Goal: Use online tool/utility: Utilize a website feature to perform a specific function

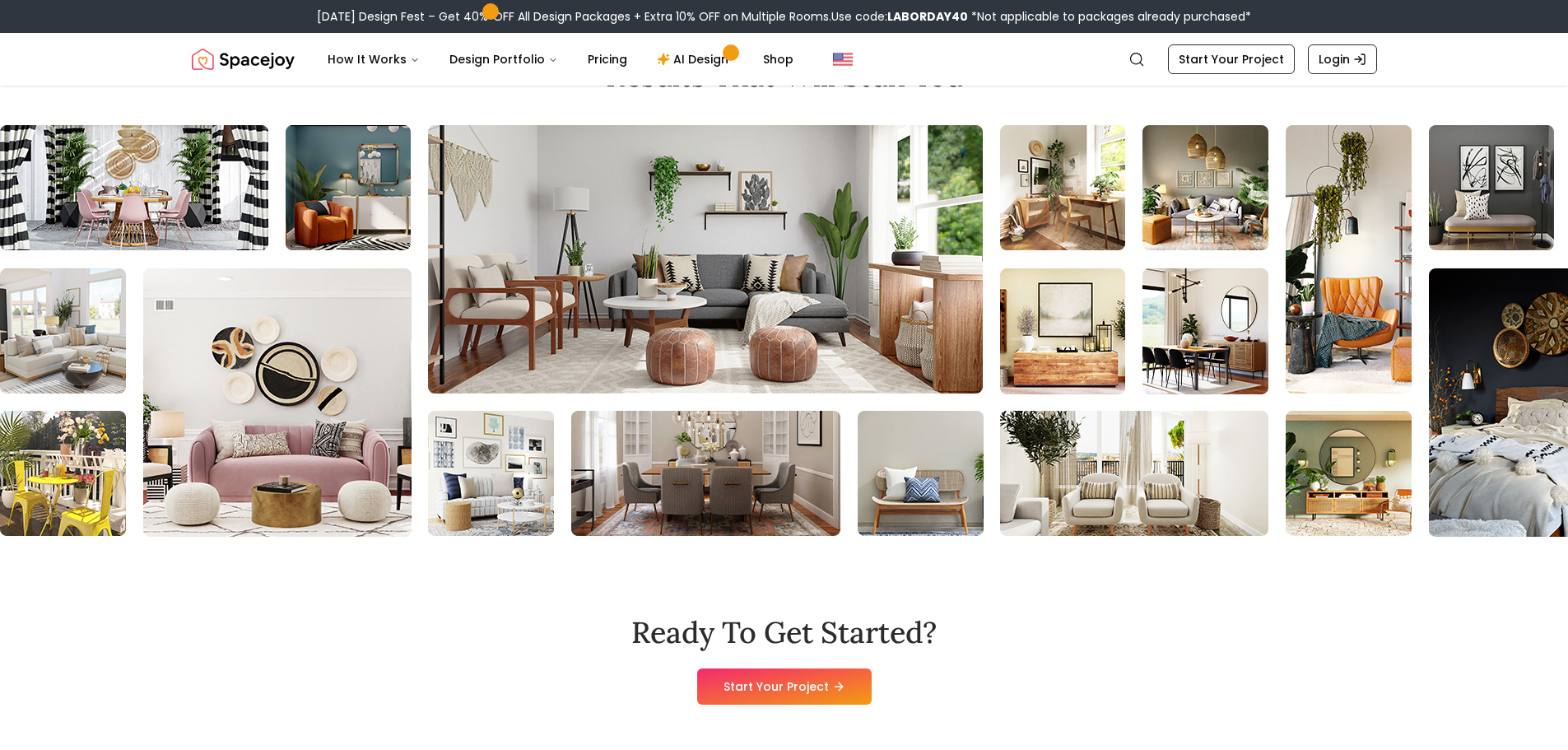
scroll to position [6419, 0]
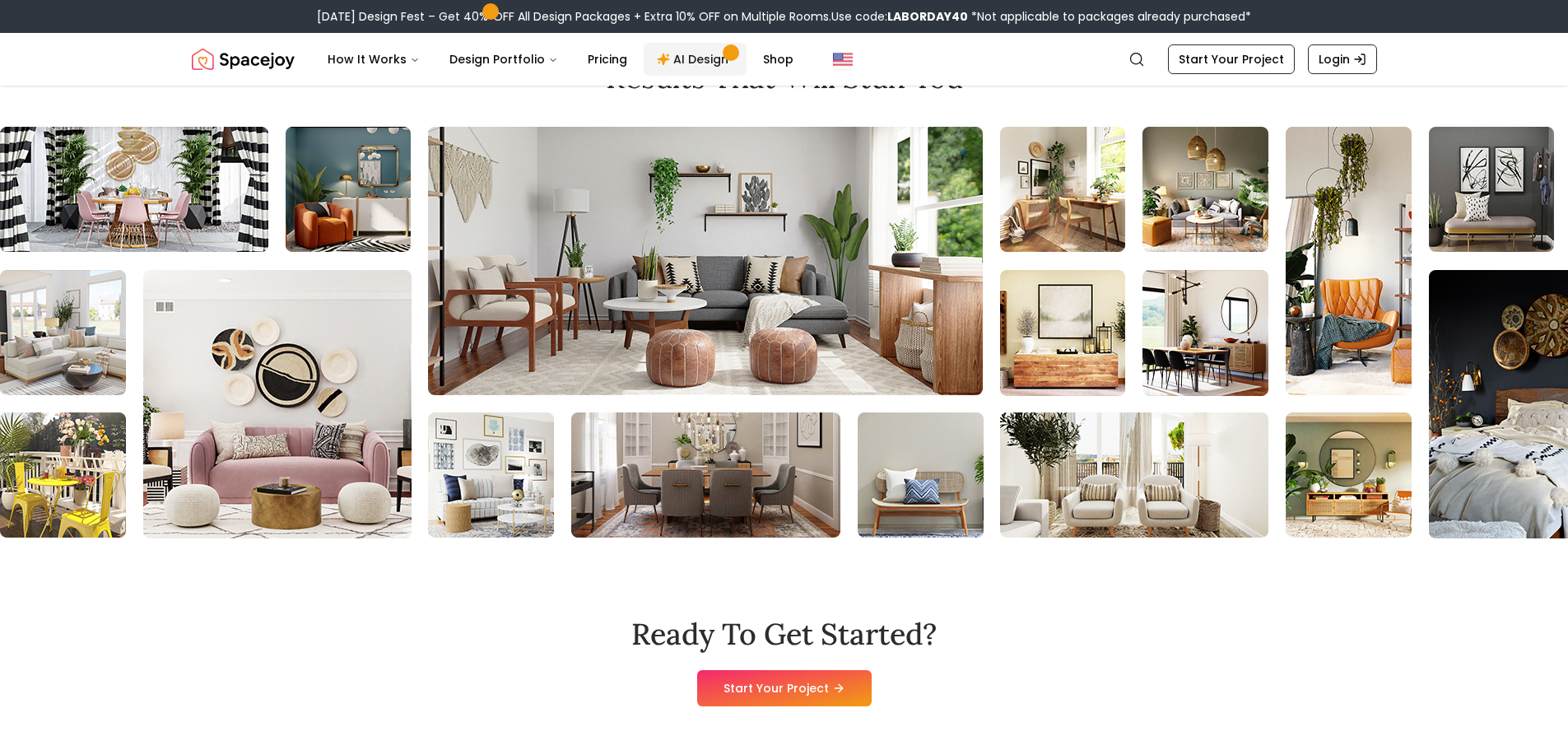
click at [692, 64] on link "AI Design" at bounding box center [695, 59] width 103 height 33
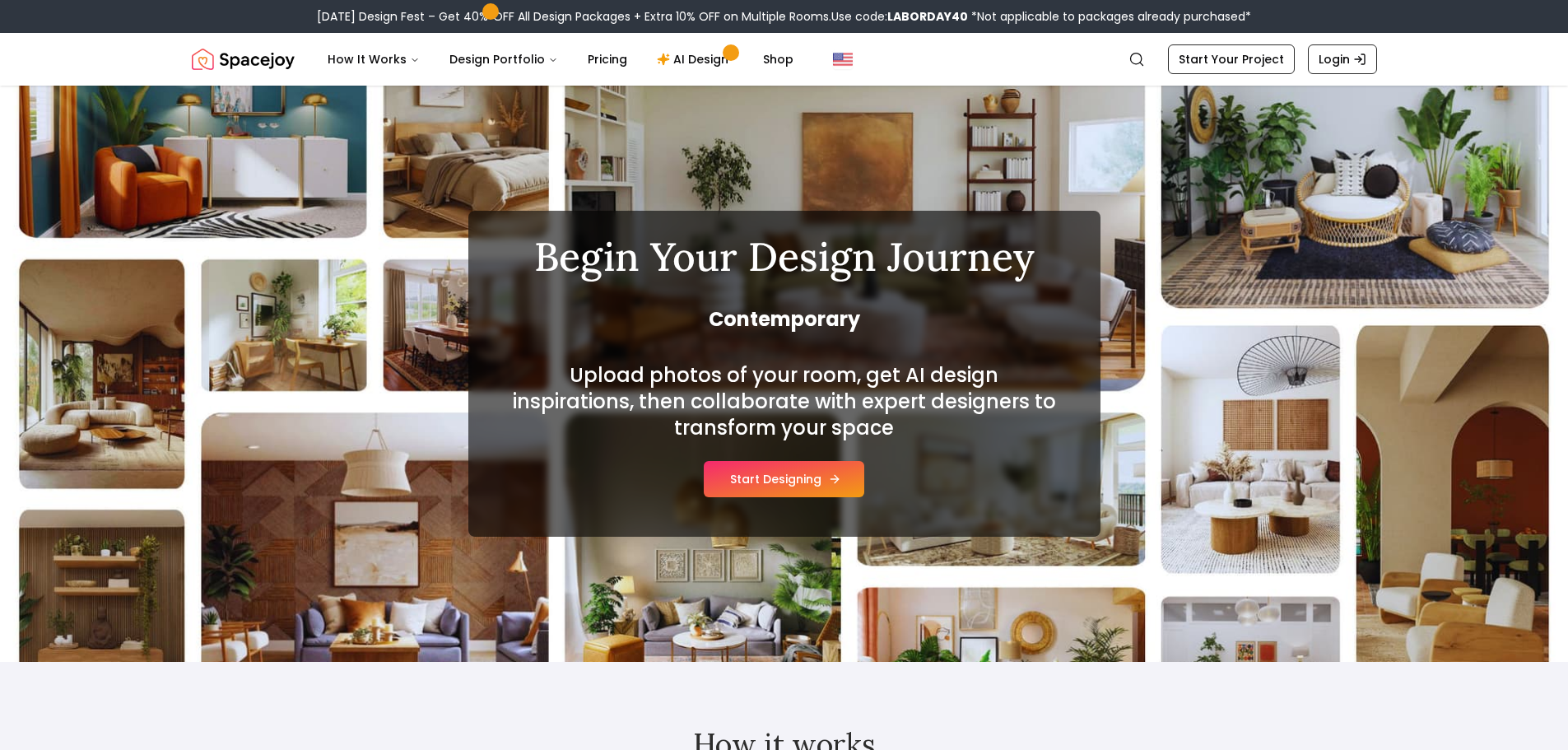
click at [795, 474] on button "Start Designing" at bounding box center [784, 478] width 160 height 36
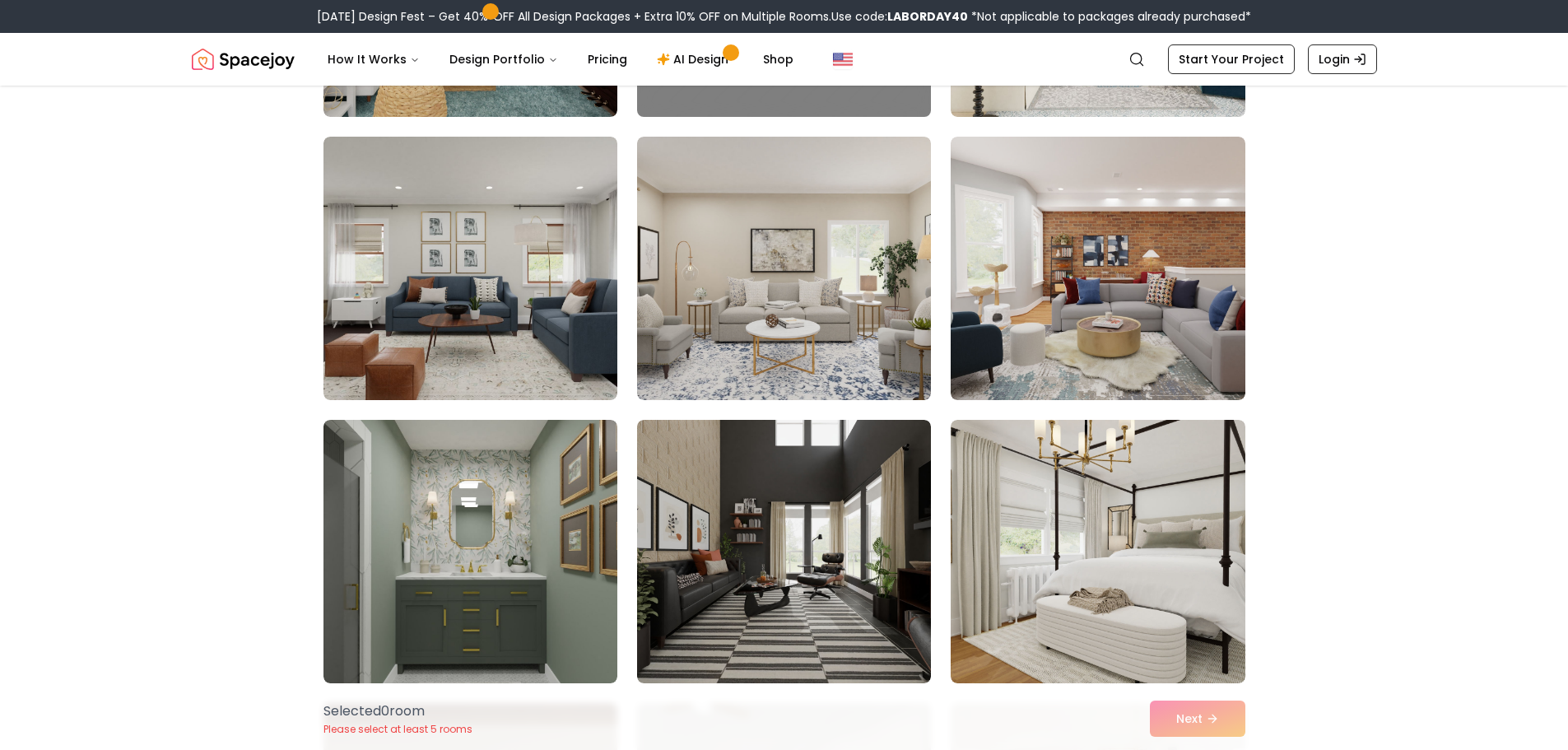
scroll to position [659, 0]
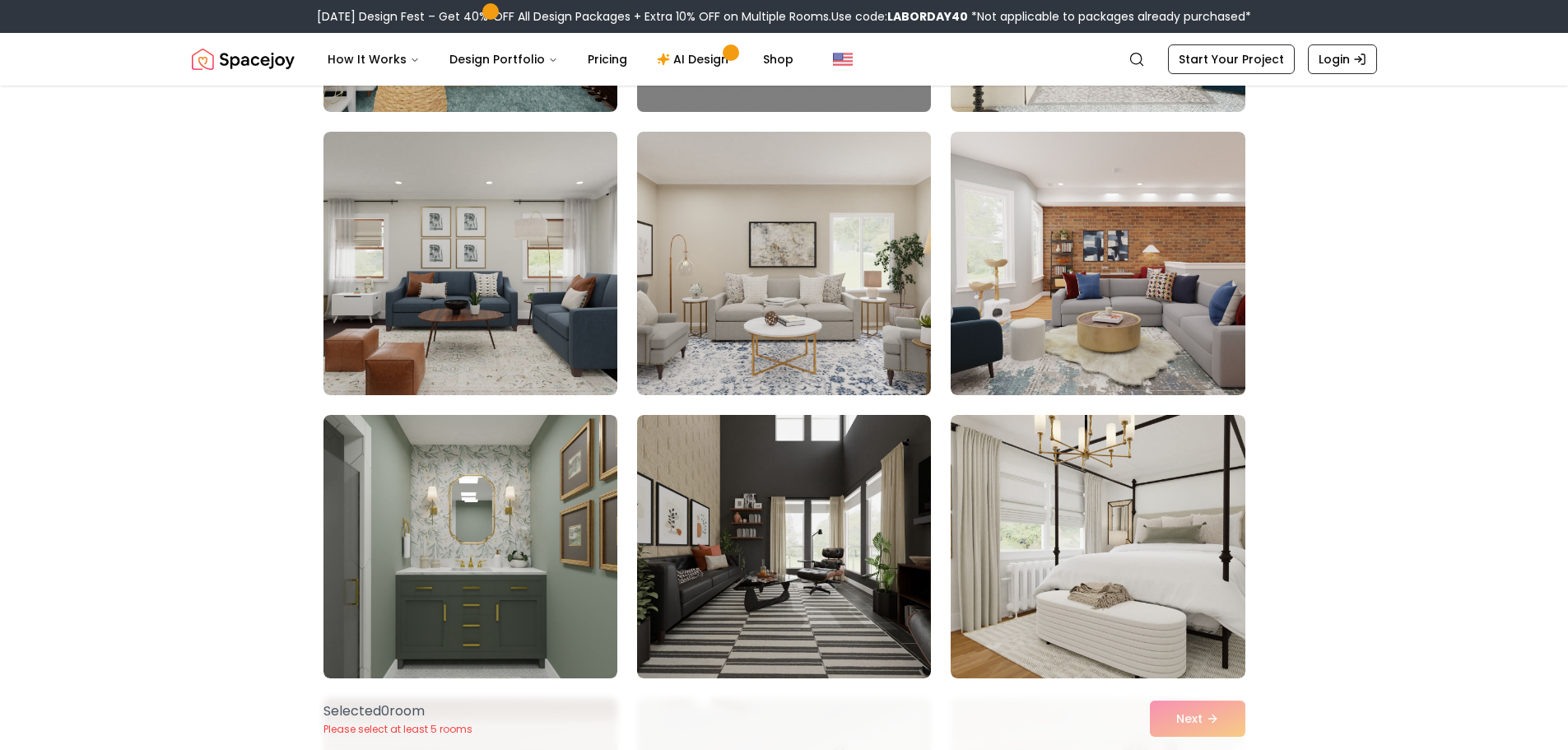
click at [747, 312] on img at bounding box center [784, 263] width 309 height 277
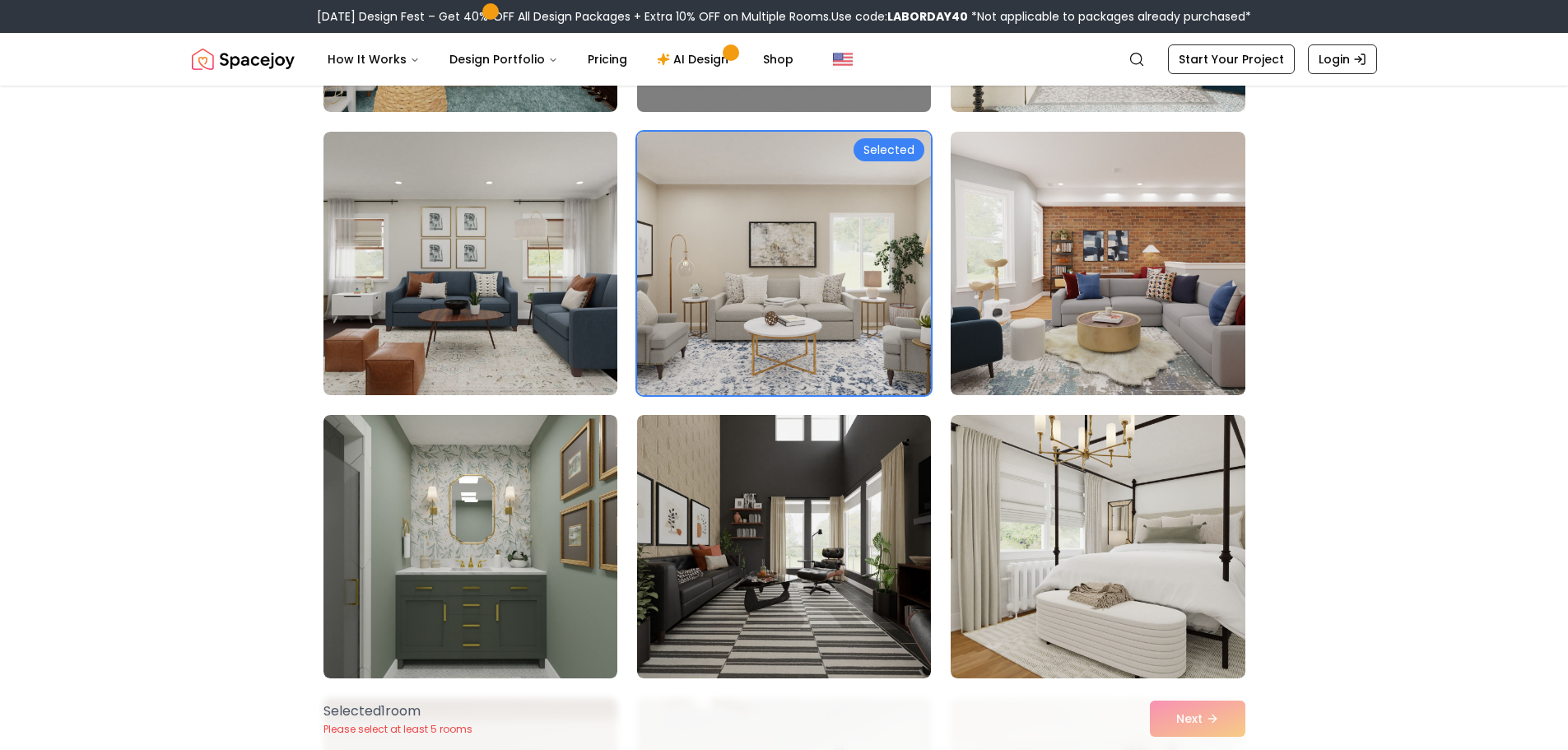
click at [888, 152] on div "Selected" at bounding box center [888, 149] width 70 height 23
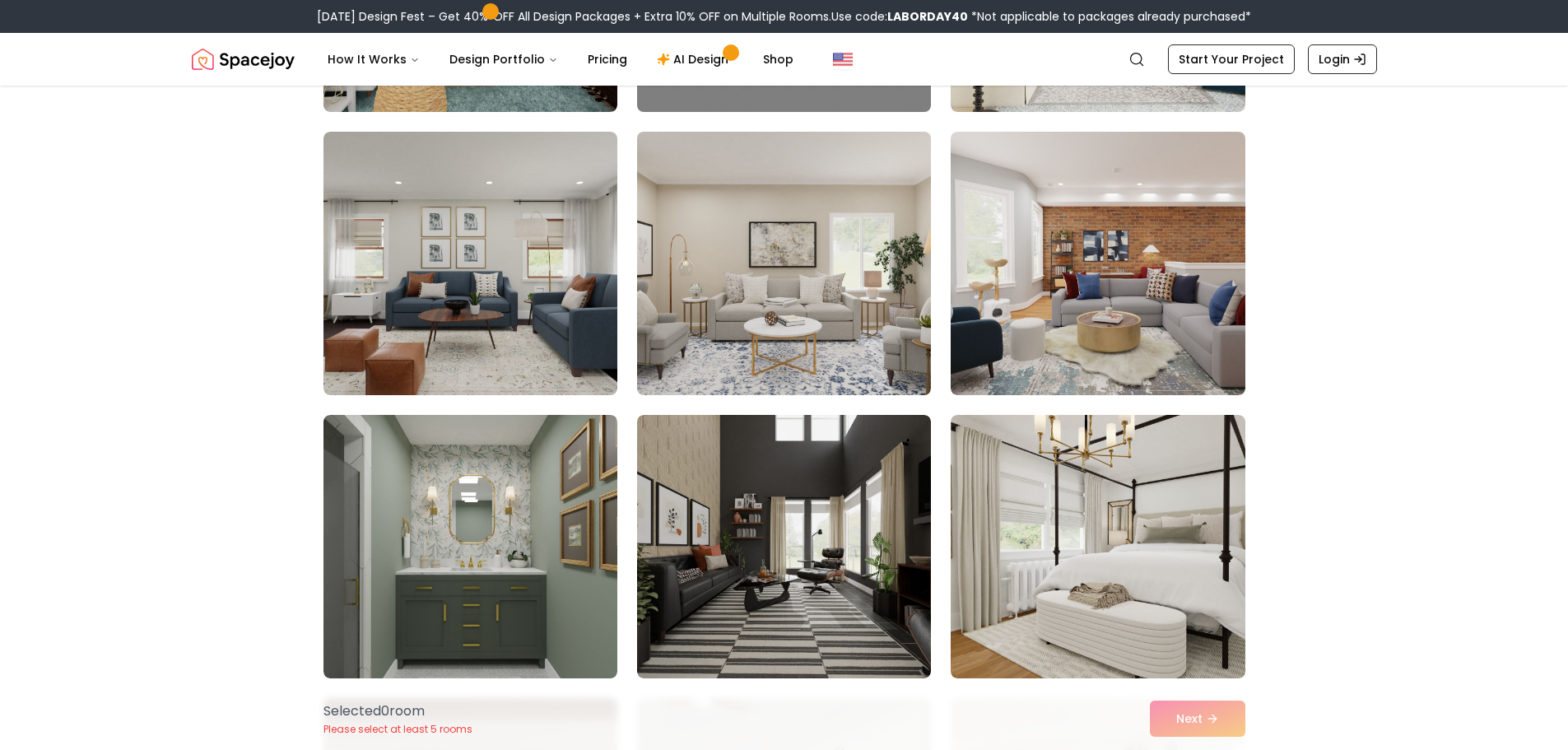
click at [863, 242] on img at bounding box center [784, 263] width 309 height 277
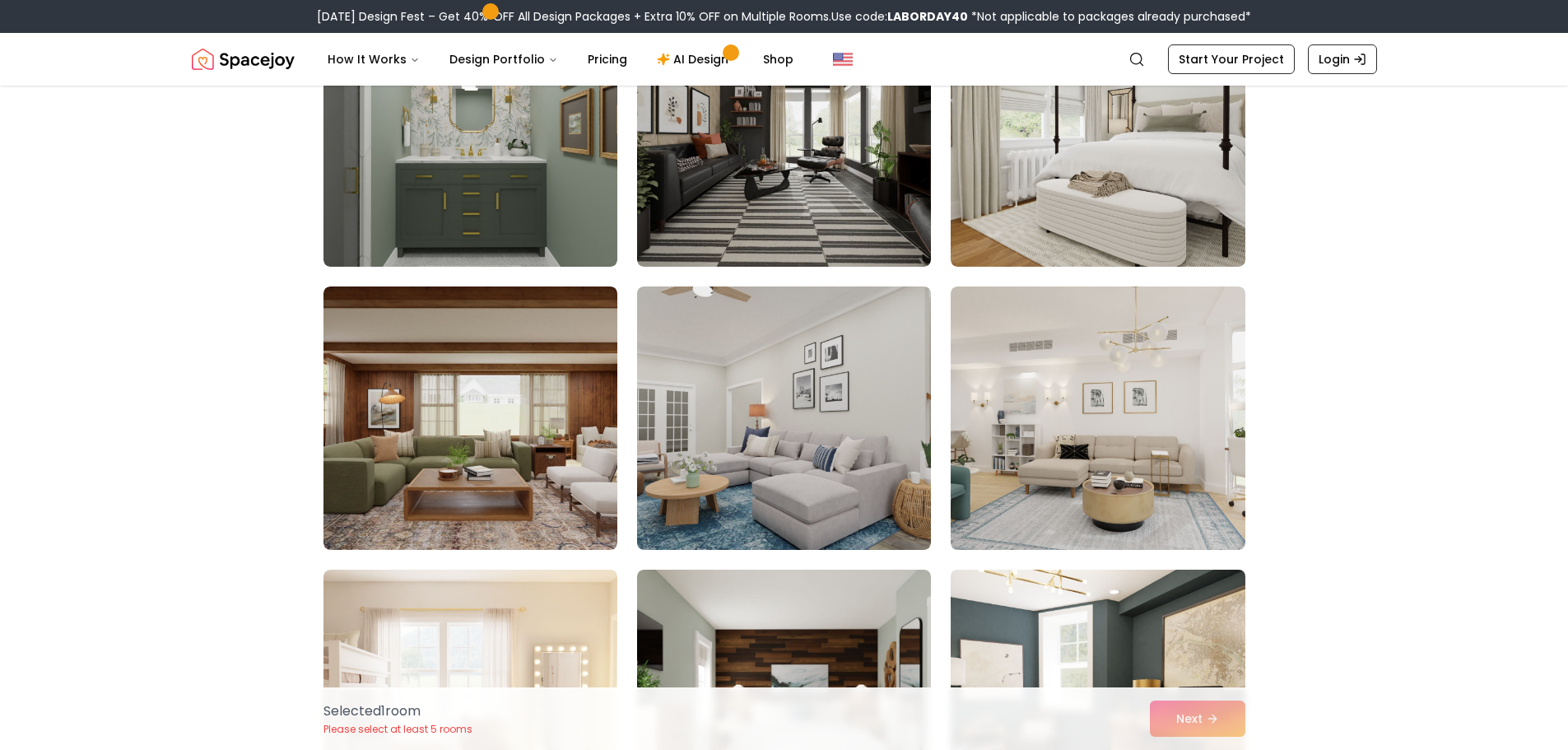
scroll to position [1152, 0]
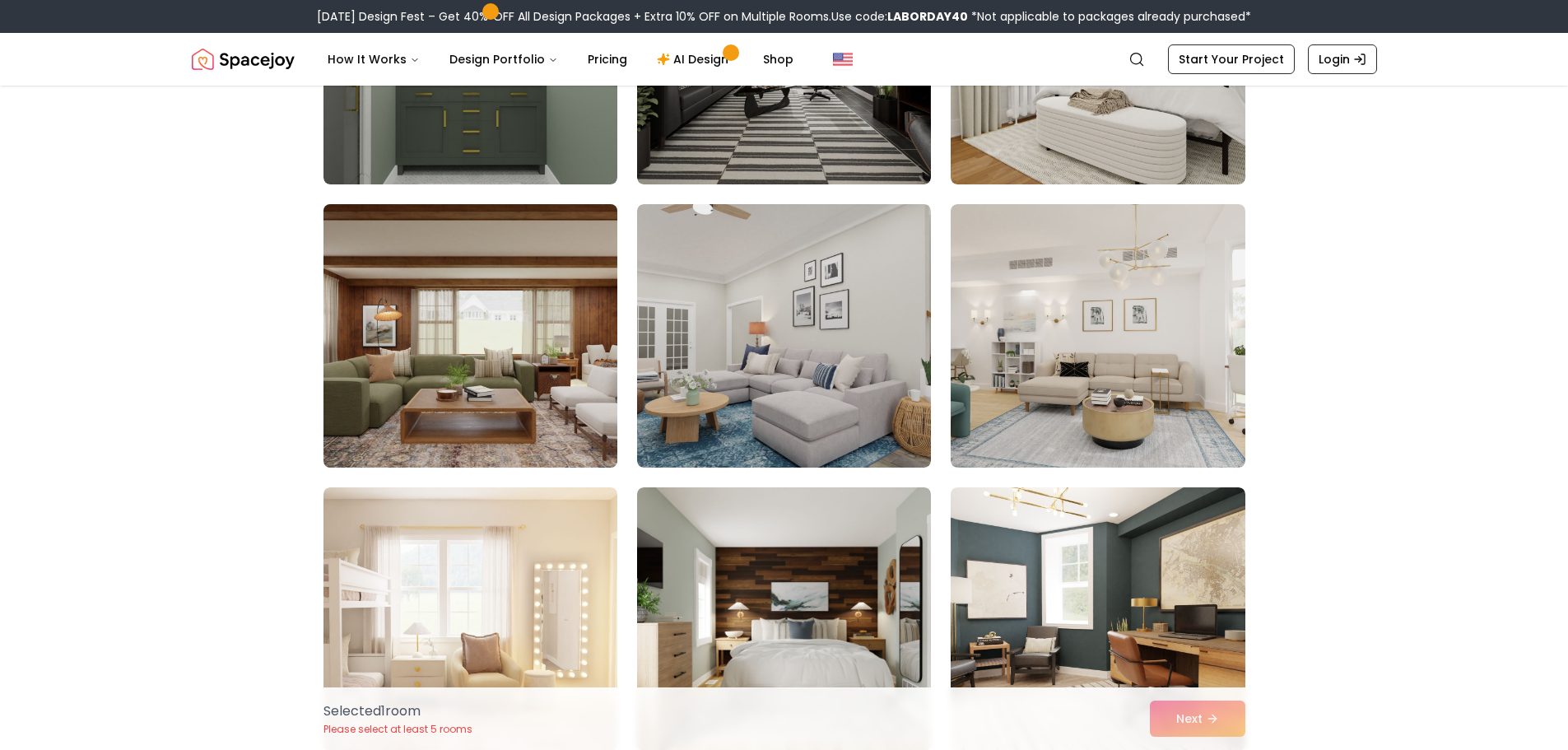
click at [415, 389] on img at bounding box center [471, 336] width 309 height 277
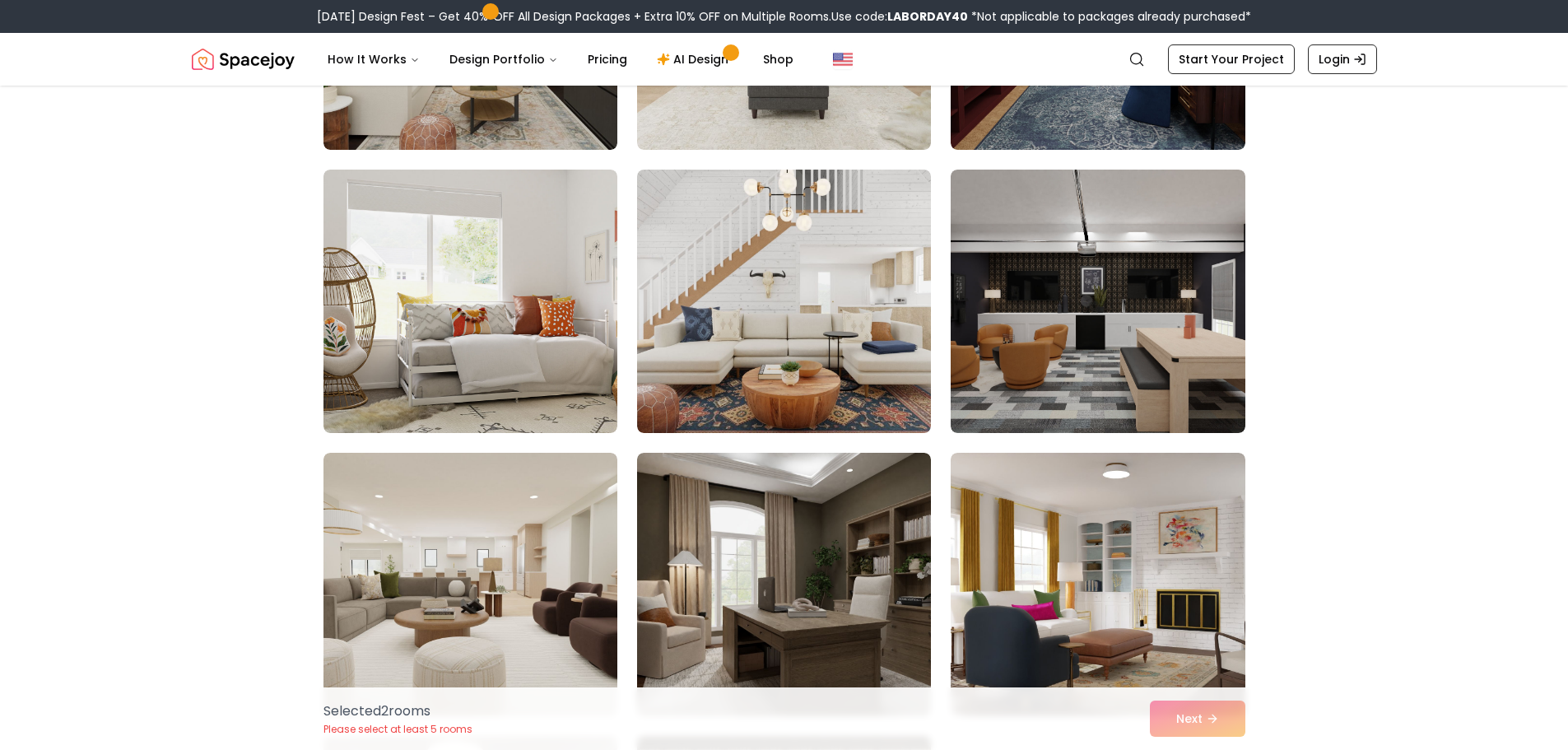
scroll to position [6912, 0]
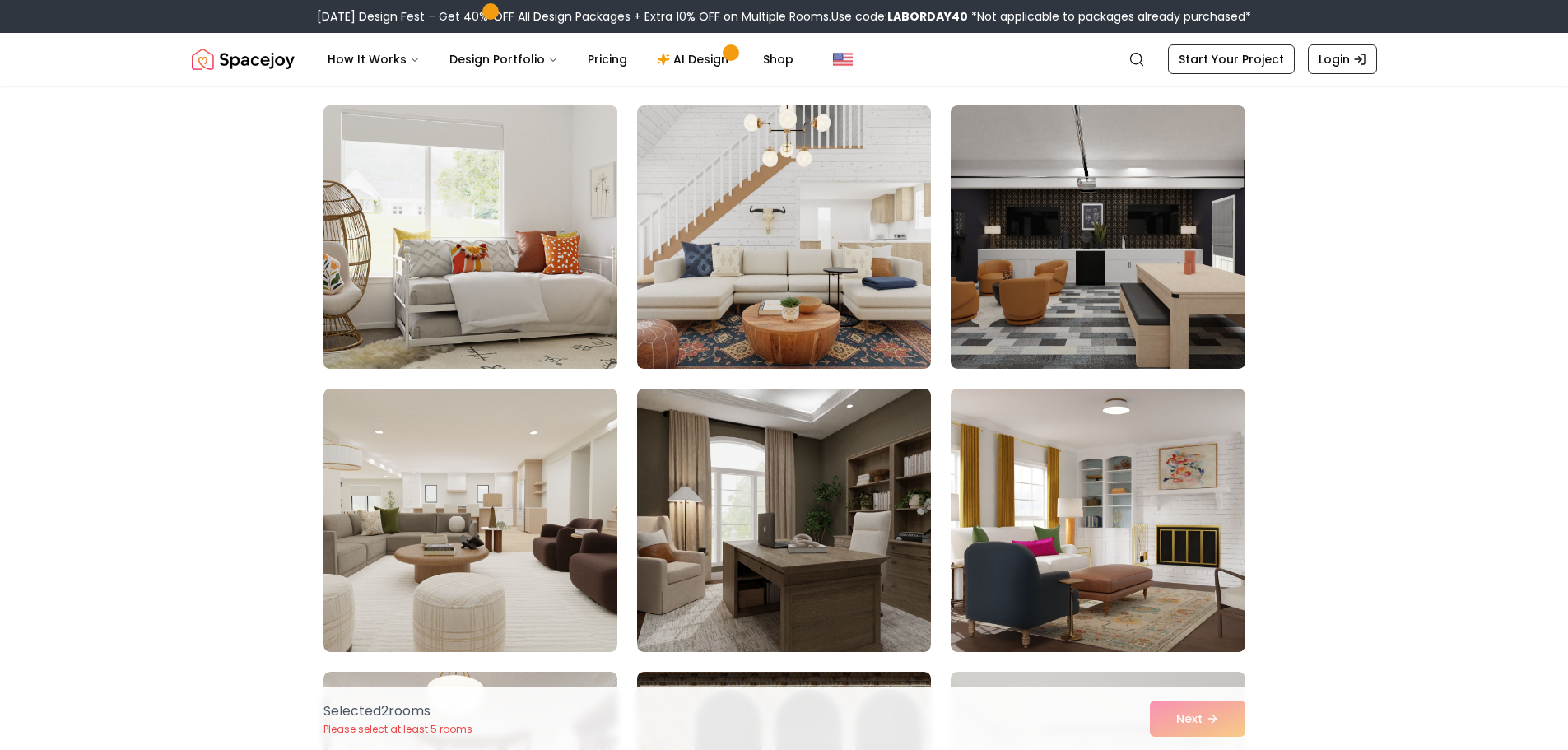
click at [502, 257] on img at bounding box center [471, 237] width 309 height 277
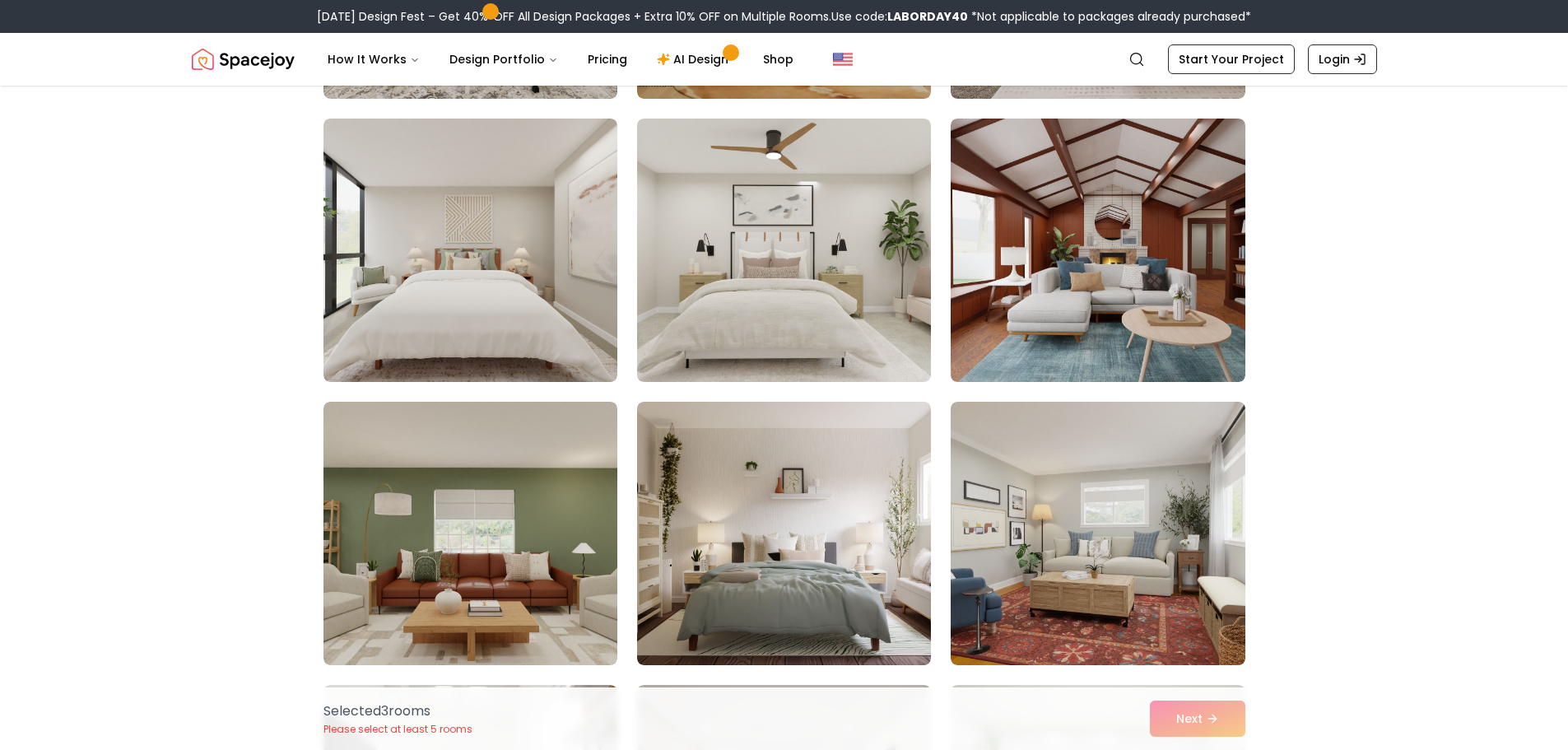
scroll to position [8805, 0]
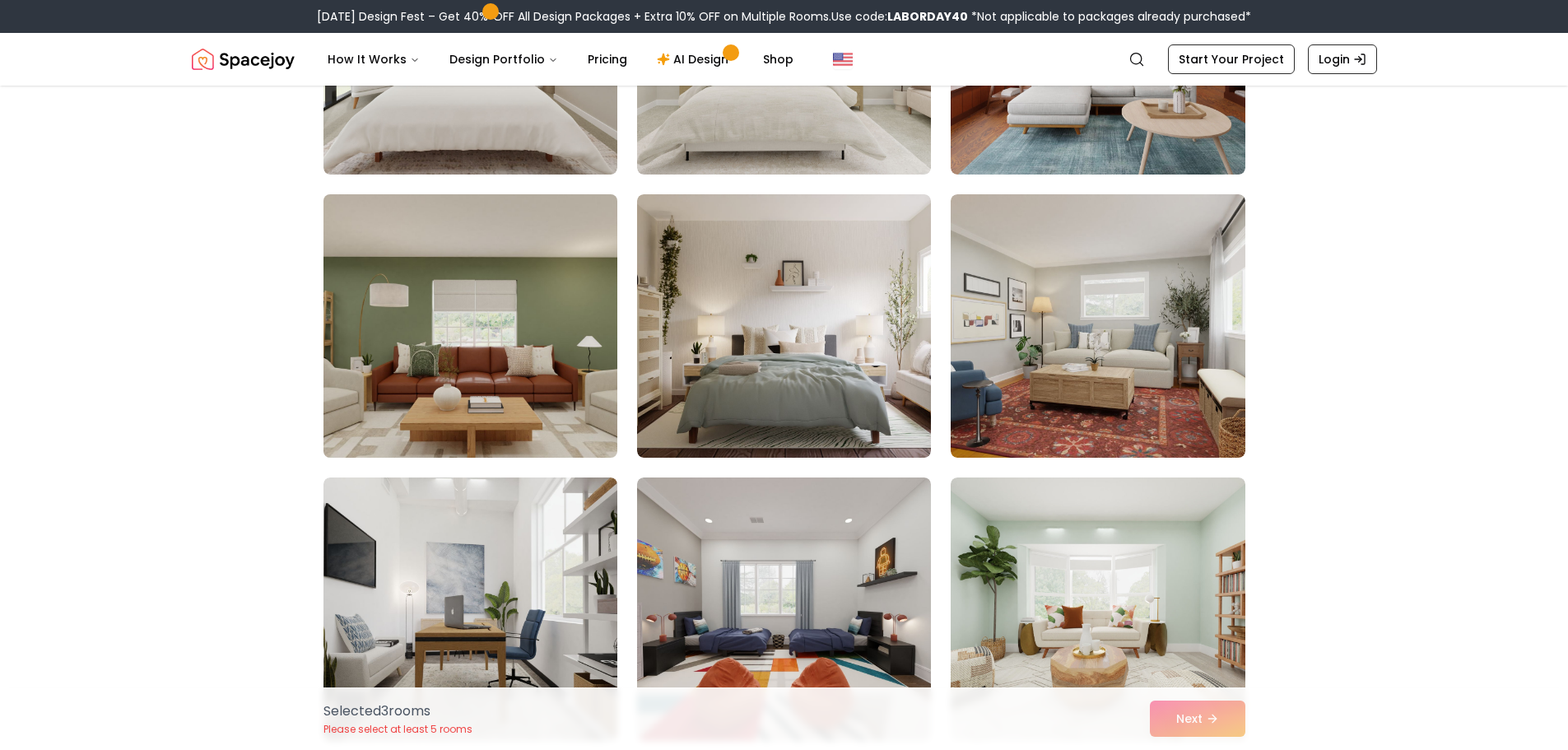
click at [408, 357] on img at bounding box center [471, 326] width 309 height 277
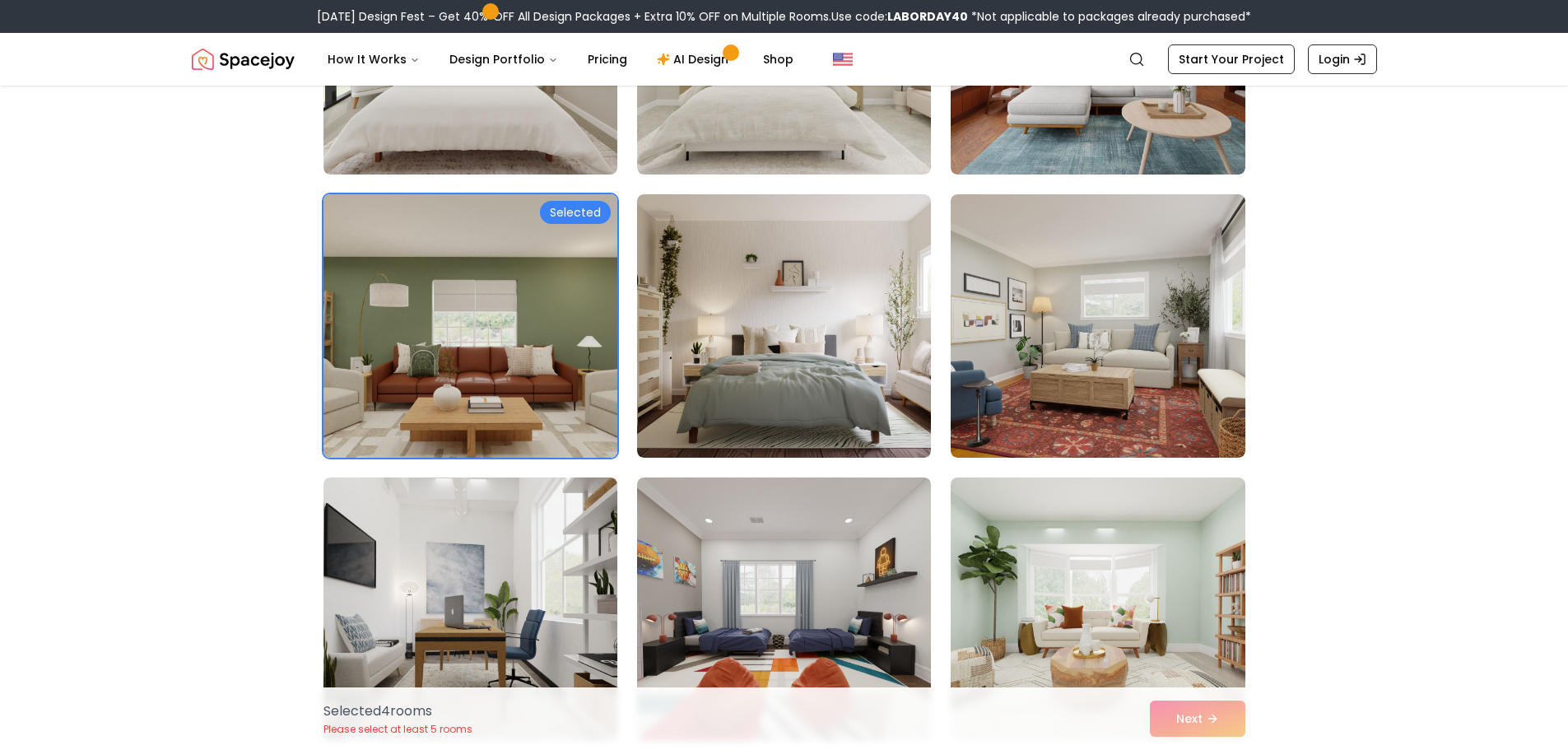
click at [408, 356] on img at bounding box center [471, 326] width 309 height 277
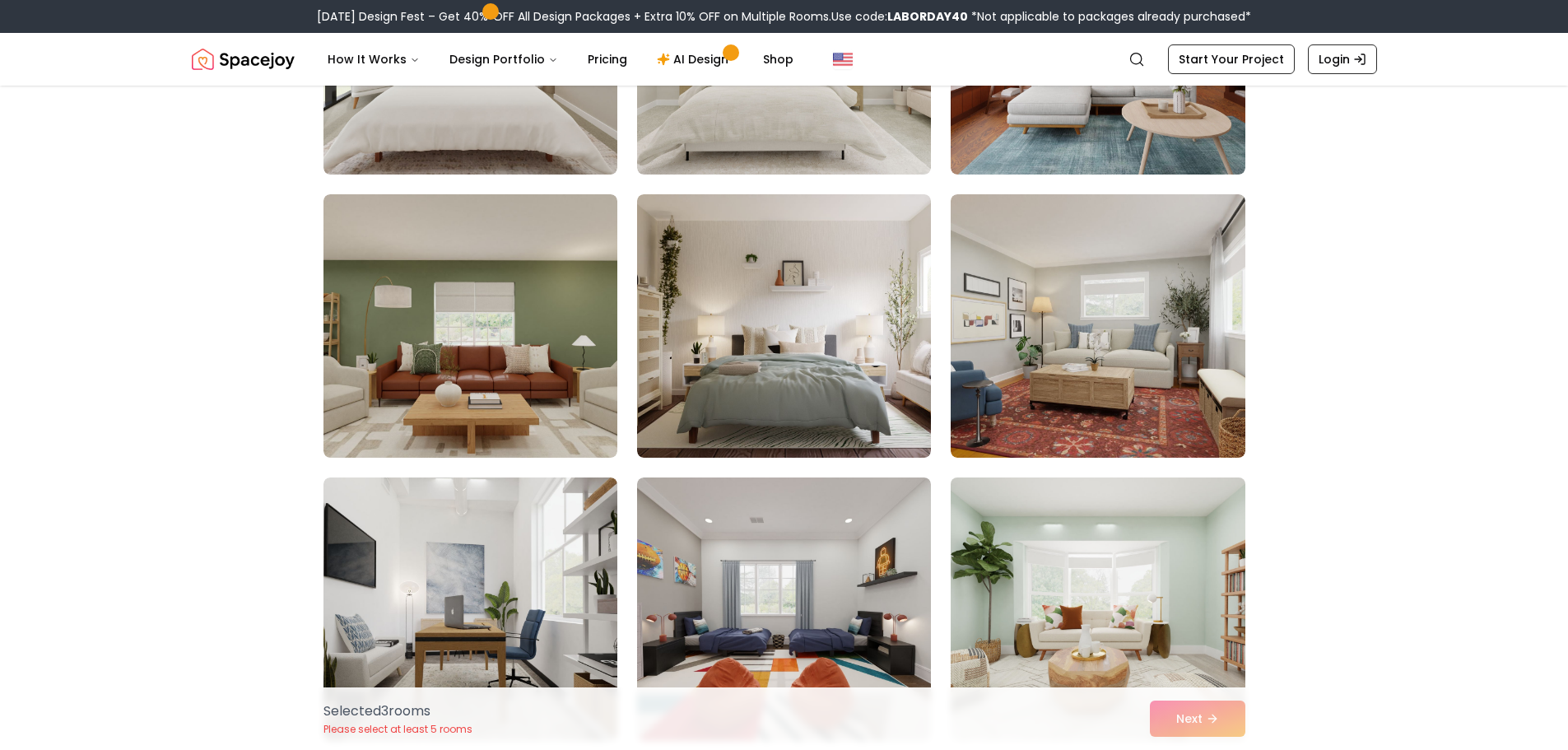
click at [1044, 596] on img at bounding box center [1097, 609] width 309 height 277
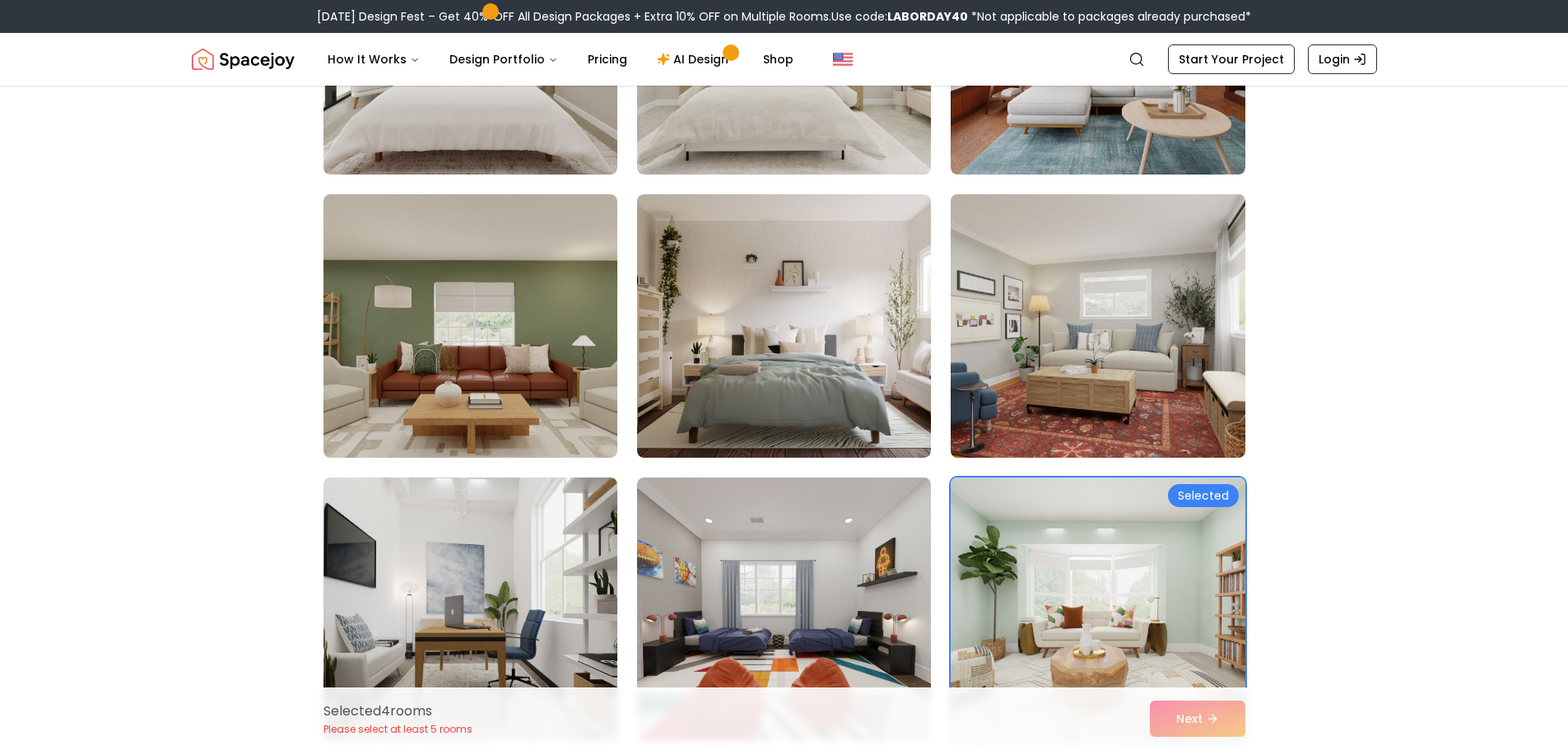
drag, startPoint x: 1101, startPoint y: 368, endPoint x: 1105, endPoint y: 376, distance: 8.9
click at [1101, 370] on img at bounding box center [1097, 326] width 309 height 277
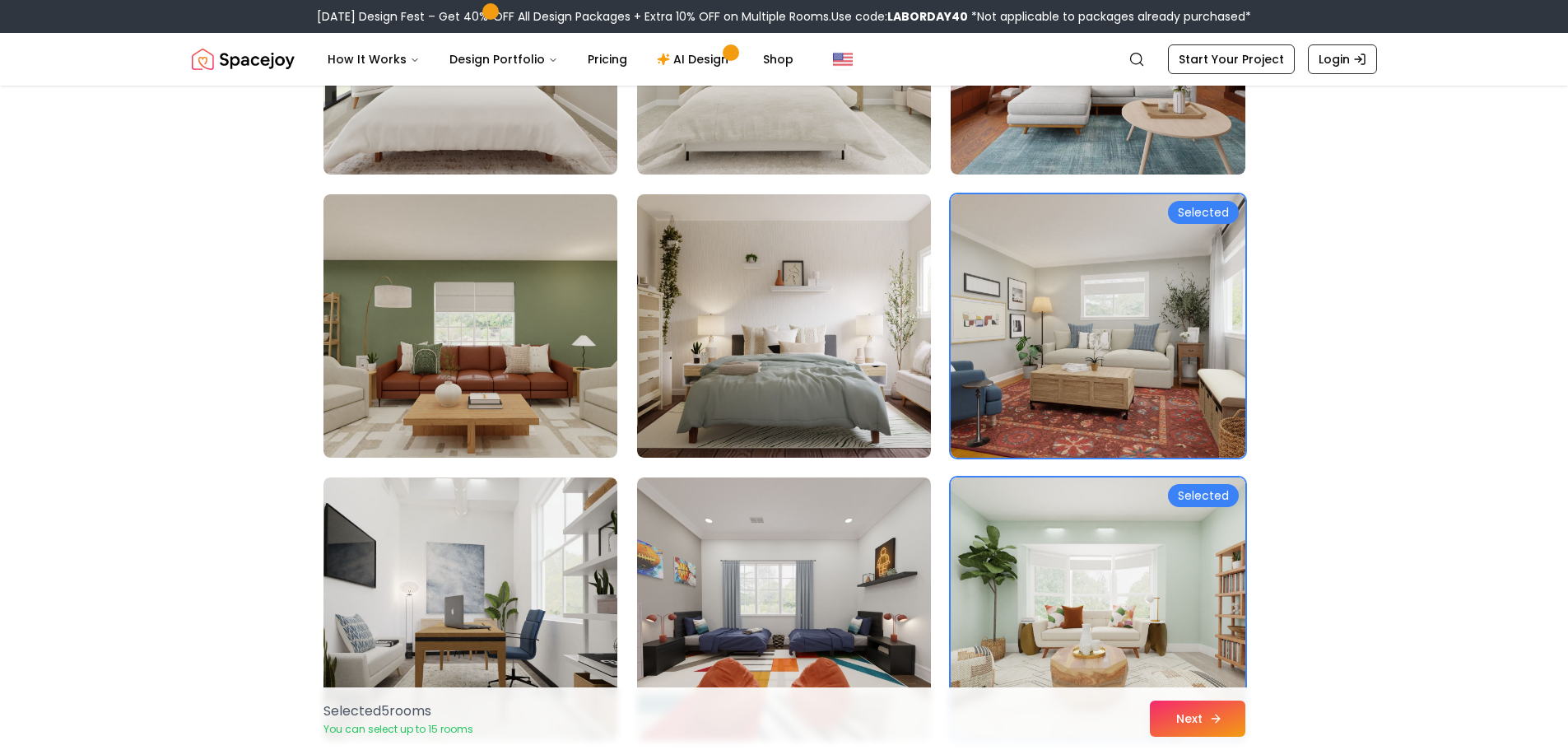
click at [1194, 717] on button "Next" at bounding box center [1197, 718] width 96 height 36
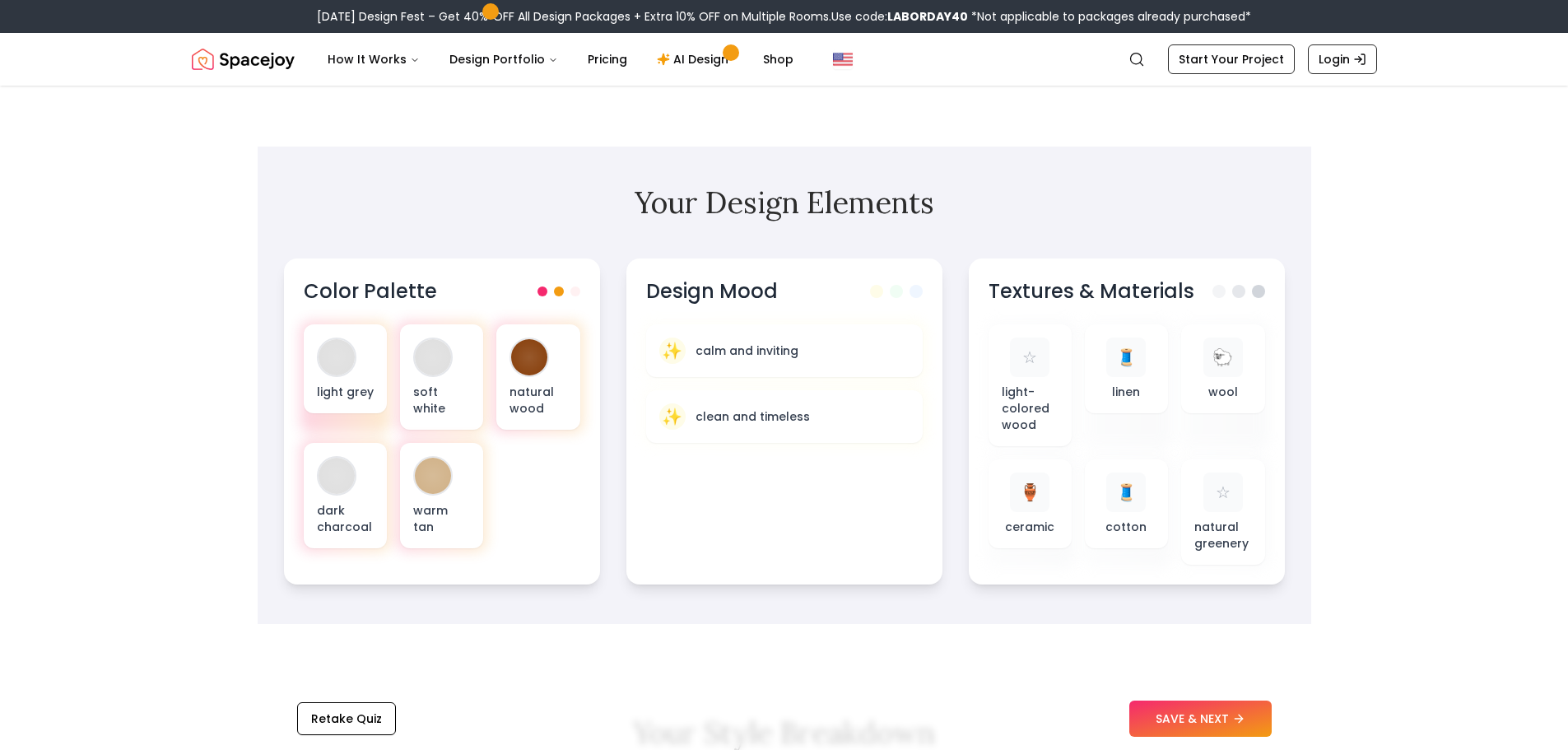
scroll to position [494, 0]
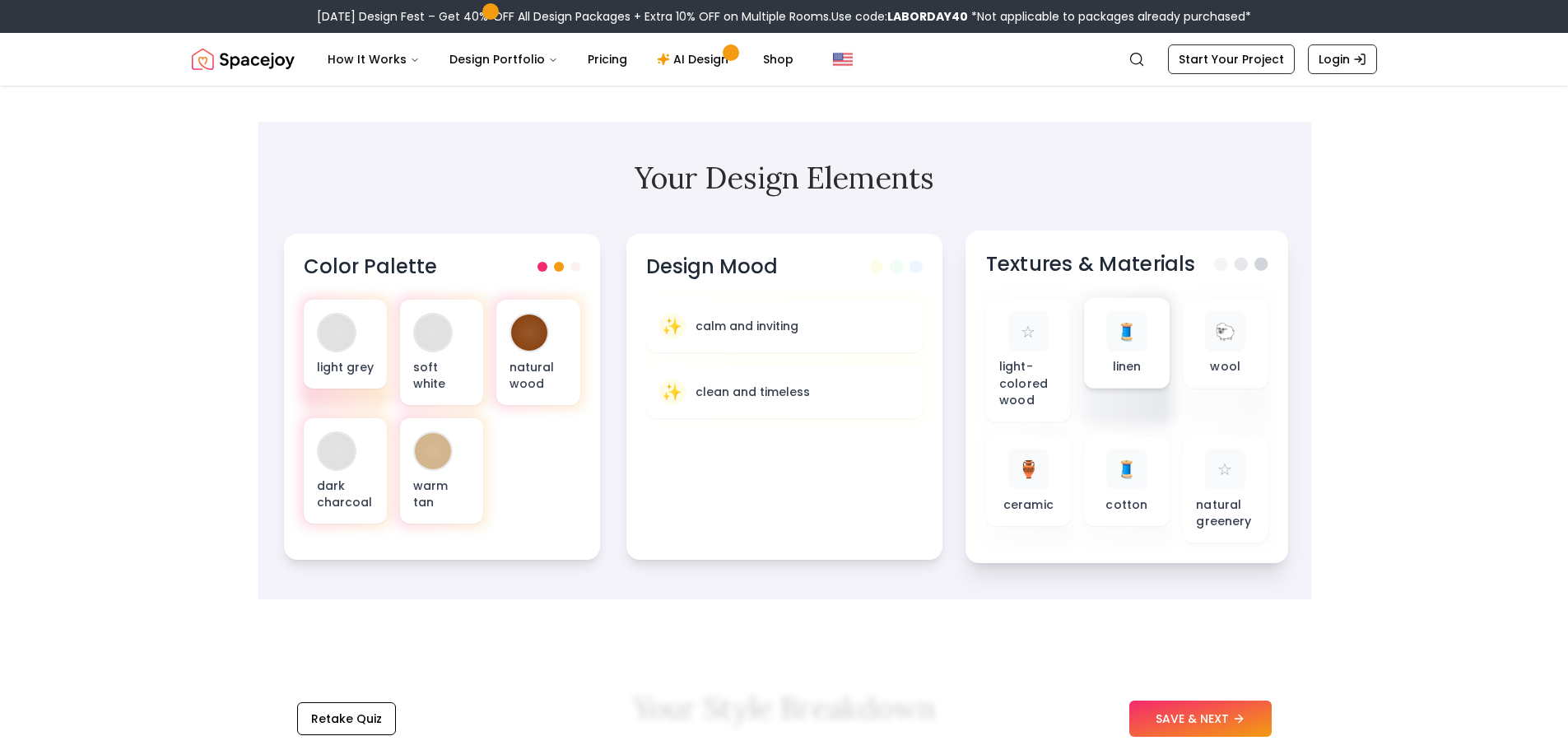
click at [1133, 342] on div "🧵" at bounding box center [1126, 331] width 40 height 40
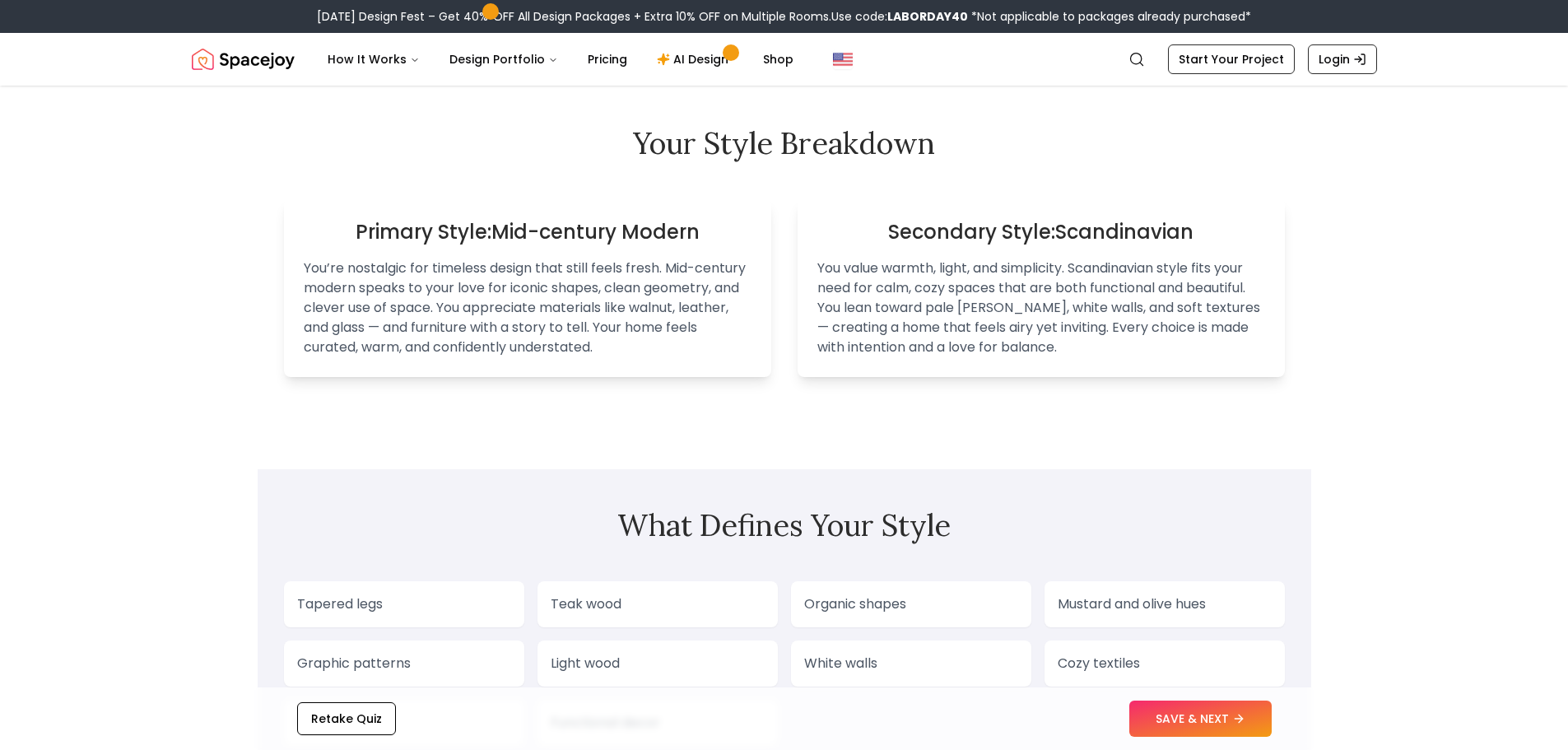
scroll to position [1152, 0]
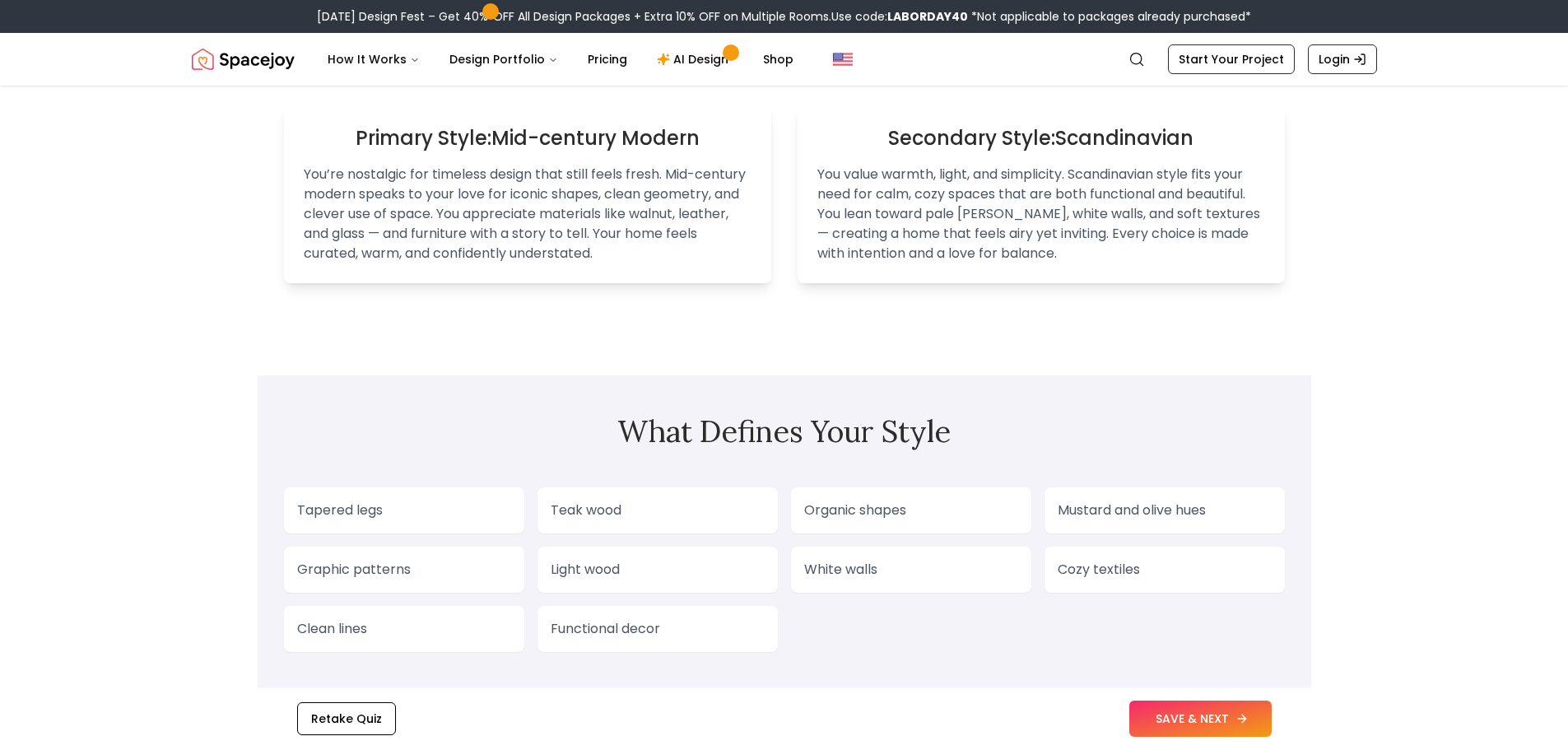
click at [1206, 725] on button "SAVE & NEXT" at bounding box center [1201, 718] width 143 height 36
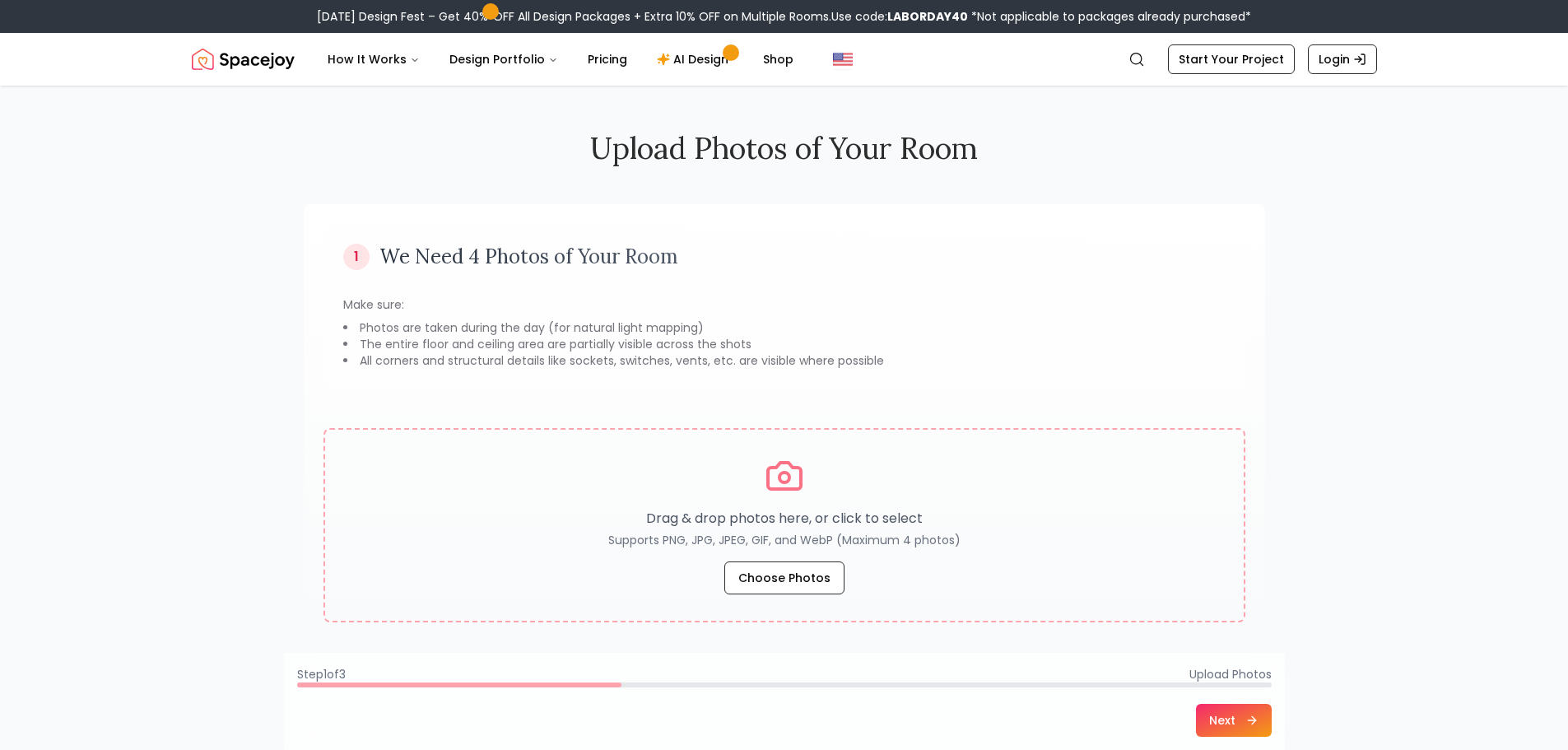
drag, startPoint x: 1253, startPoint y: 372, endPoint x: 1461, endPoint y: 342, distance: 210.2
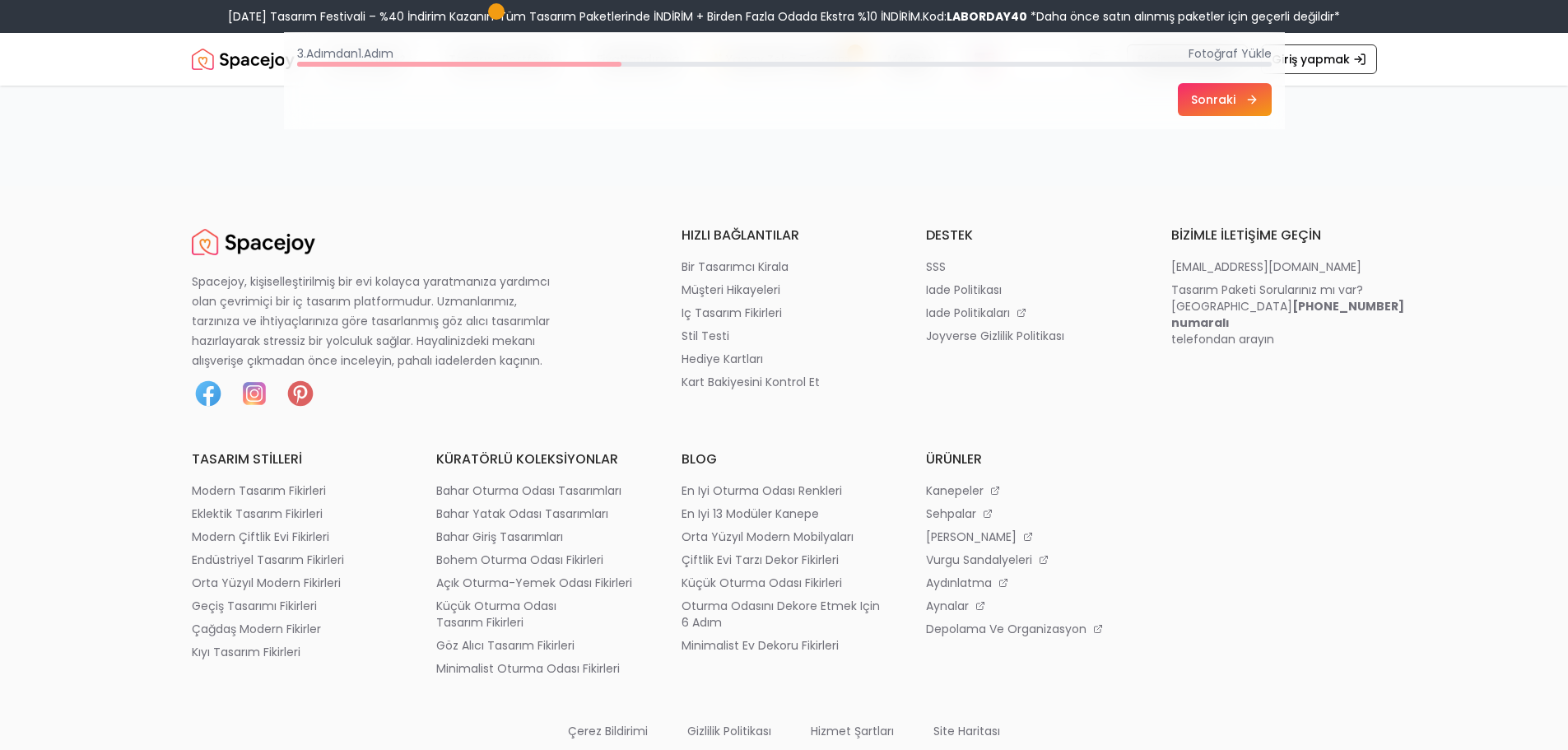
scroll to position [659, 0]
